Goal: Task Accomplishment & Management: Manage account settings

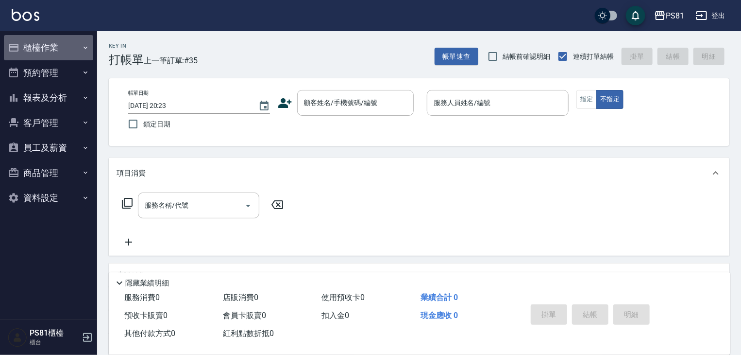
click at [75, 43] on button "櫃檯作業" at bounding box center [48, 47] width 89 height 25
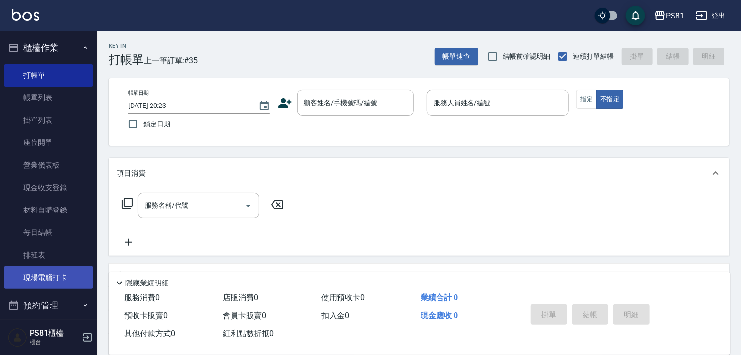
click at [44, 277] on link "現場電腦打卡" at bounding box center [48, 277] width 89 height 22
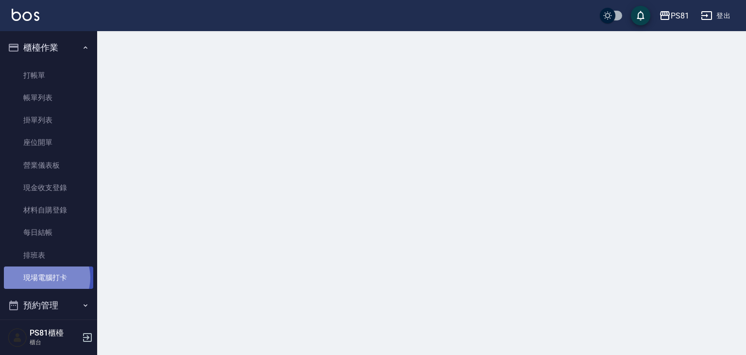
click at [45, 278] on link "現場電腦打卡" at bounding box center [48, 277] width 89 height 22
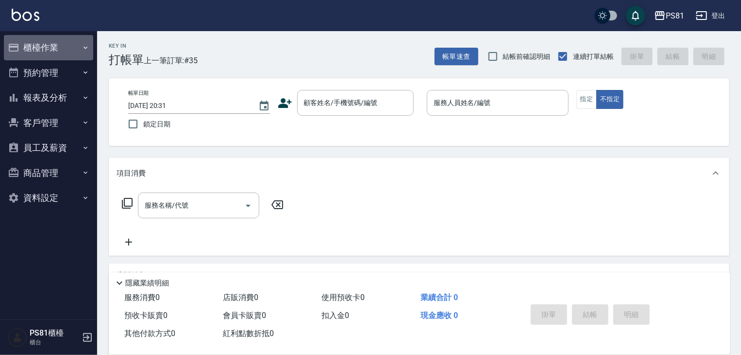
click at [59, 46] on button "櫃檯作業" at bounding box center [48, 47] width 89 height 25
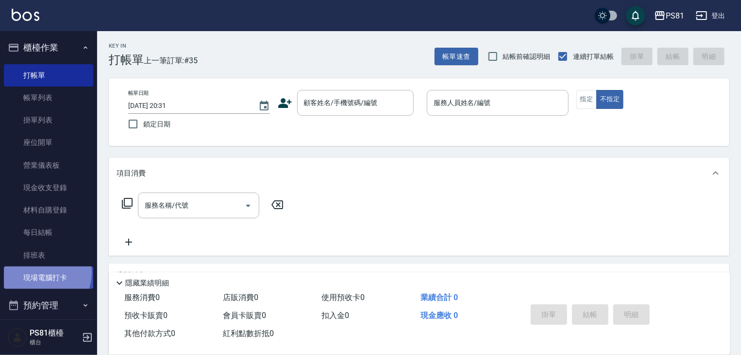
click at [42, 273] on link "現場電腦打卡" at bounding box center [48, 277] width 89 height 22
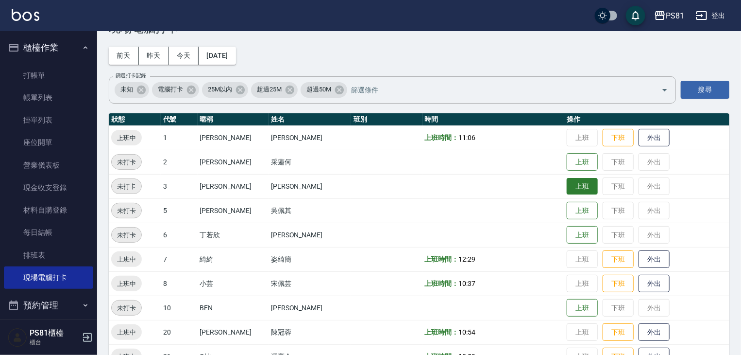
scroll to position [49, 0]
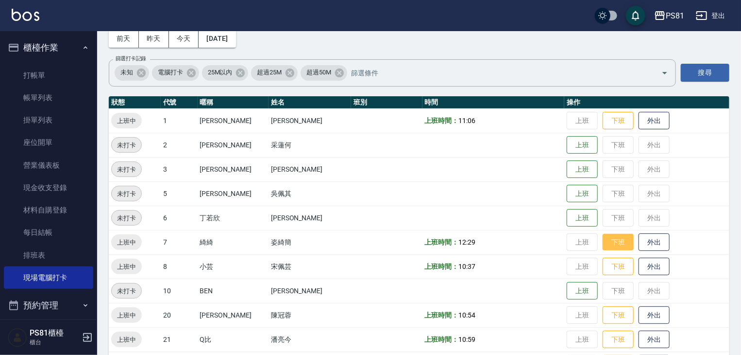
click at [611, 243] on button "下班" at bounding box center [618, 242] width 31 height 17
click at [610, 116] on button "下班" at bounding box center [618, 120] width 31 height 17
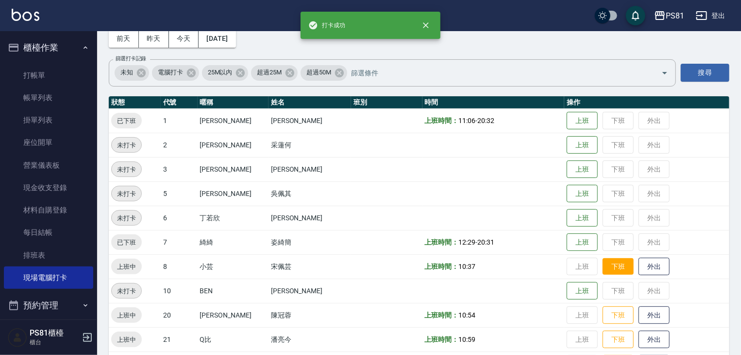
click at [603, 270] on button "下班" at bounding box center [618, 266] width 31 height 17
click at [616, 317] on button "下班" at bounding box center [618, 315] width 31 height 17
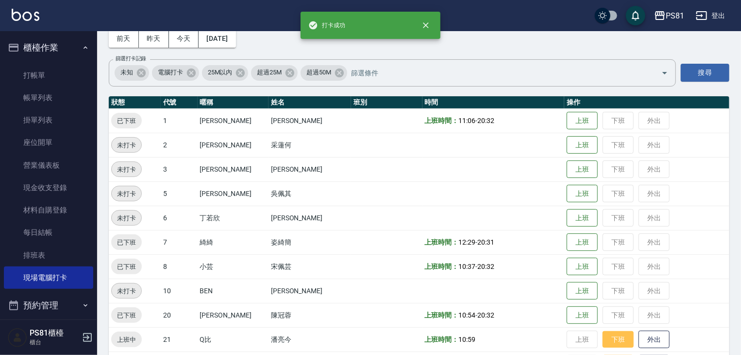
click at [608, 335] on button "下班" at bounding box center [618, 339] width 31 height 17
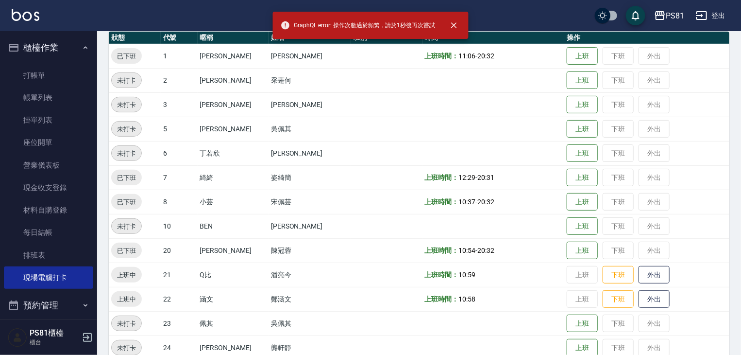
scroll to position [146, 0]
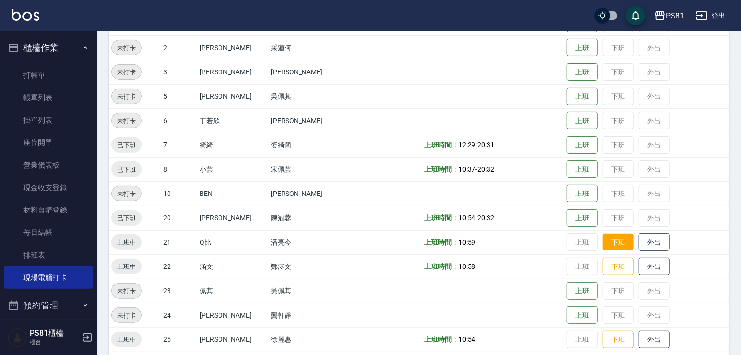
click at [603, 243] on button "下班" at bounding box center [618, 242] width 31 height 17
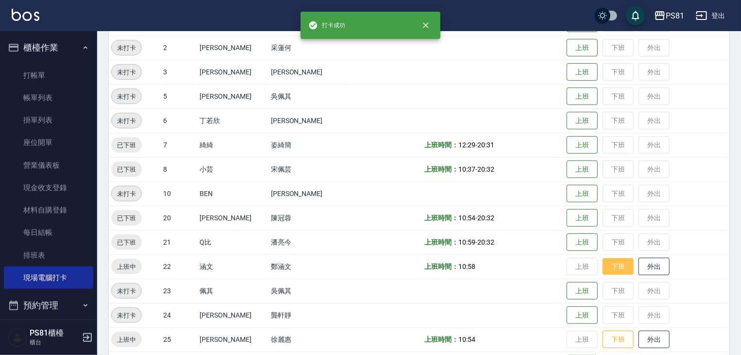
click at [605, 265] on button "下班" at bounding box center [618, 266] width 31 height 17
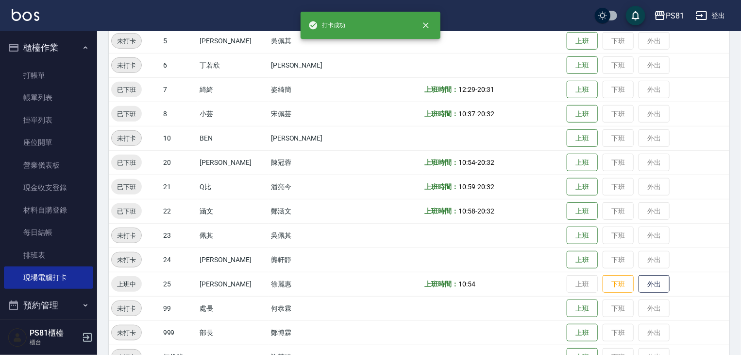
scroll to position [243, 0]
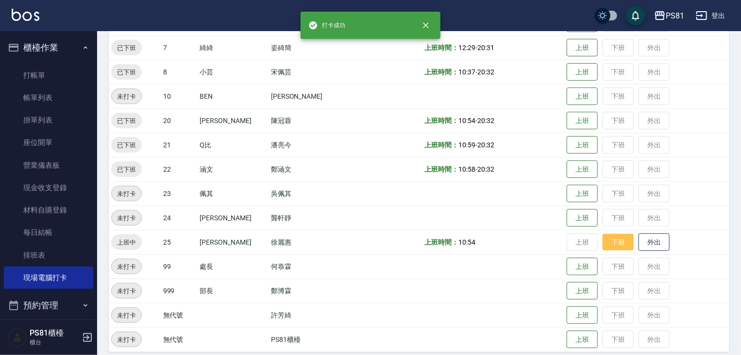
click at [603, 241] on button "下班" at bounding box center [618, 242] width 31 height 17
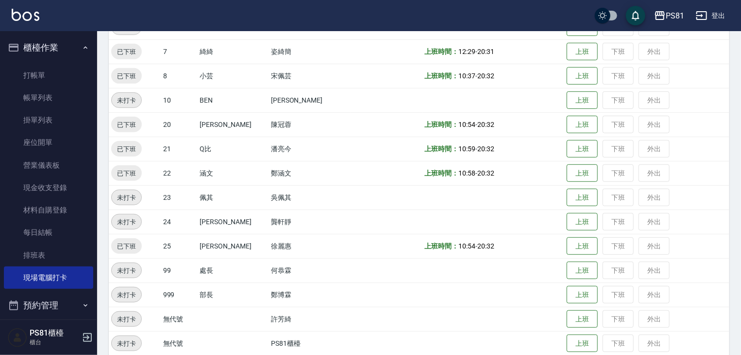
scroll to position [251, 0]
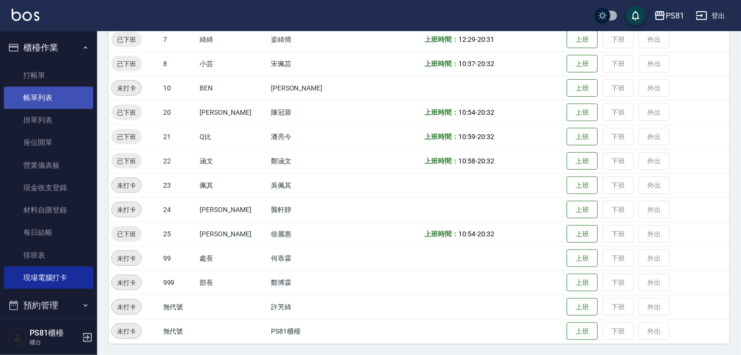
click at [63, 104] on link "帳單列表" at bounding box center [48, 97] width 89 height 22
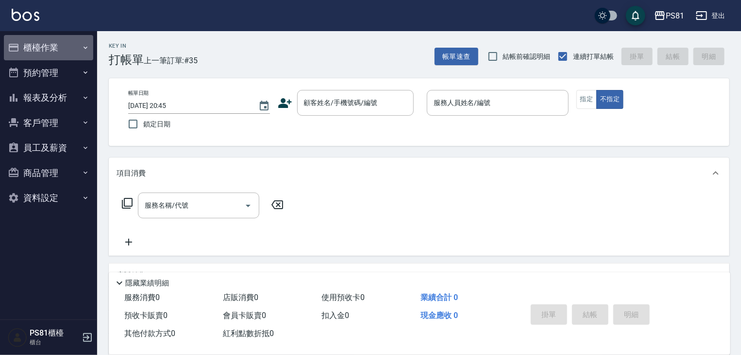
click at [64, 46] on button "櫃檯作業" at bounding box center [48, 47] width 89 height 25
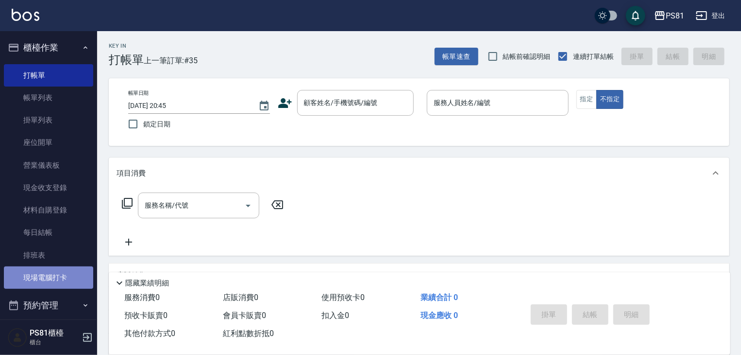
click at [69, 286] on link "現場電腦打卡" at bounding box center [48, 277] width 89 height 22
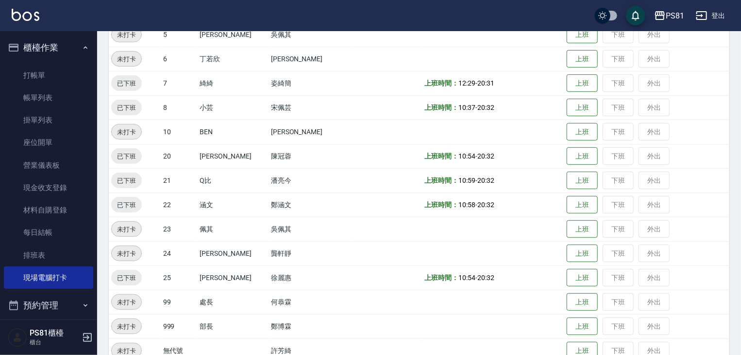
scroll to position [146, 0]
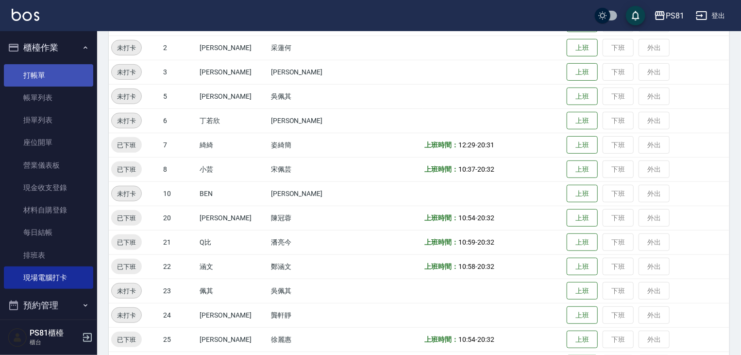
click at [66, 71] on link "打帳單" at bounding box center [48, 75] width 89 height 22
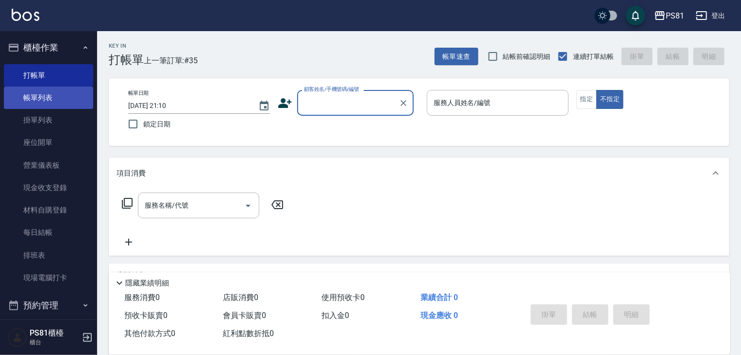
click at [55, 99] on link "帳單列表" at bounding box center [48, 97] width 89 height 22
